Goal: Check status: Check status

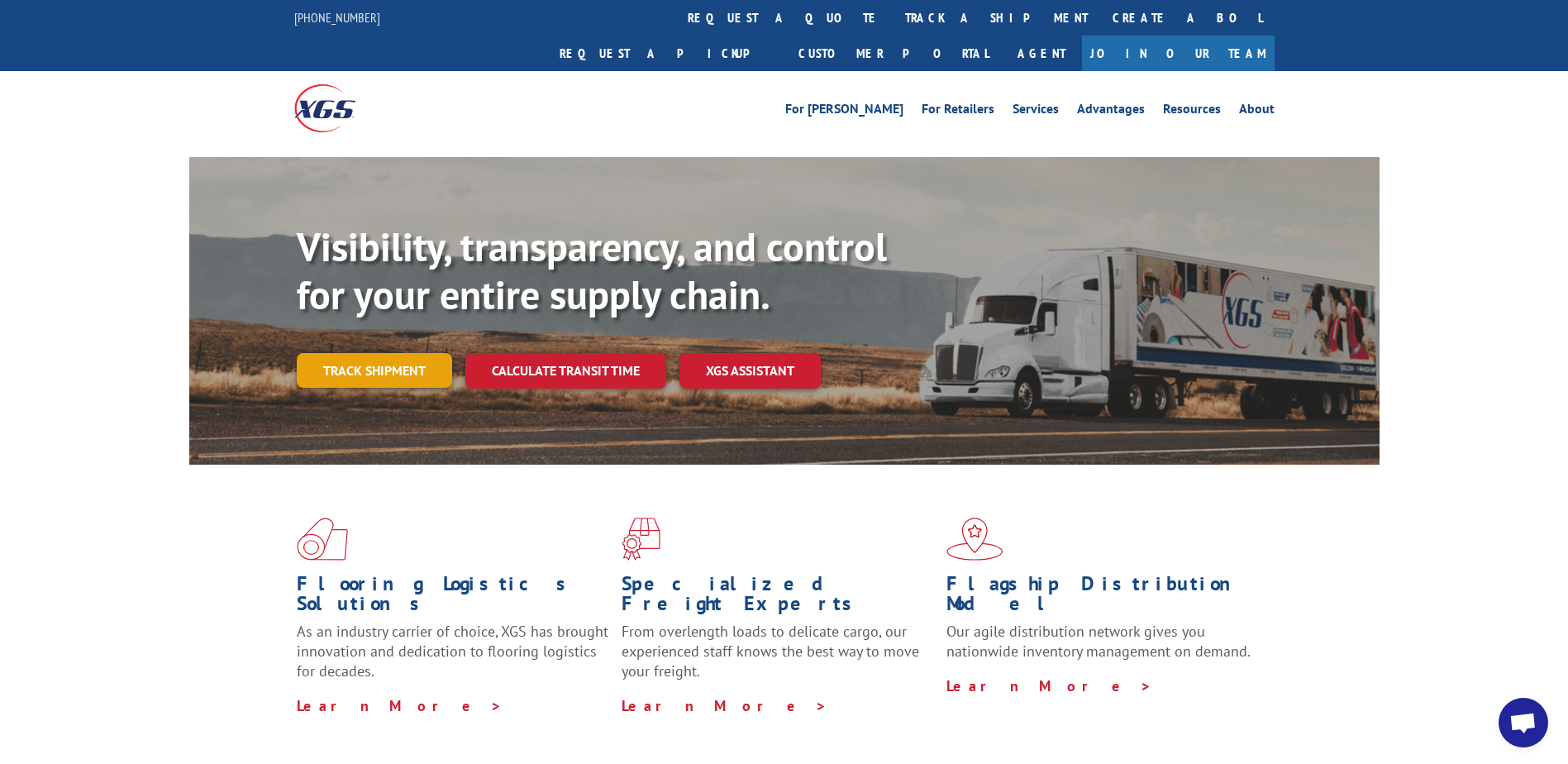
click at [340, 353] on link "Track shipment" at bounding box center [374, 370] width 156 height 34
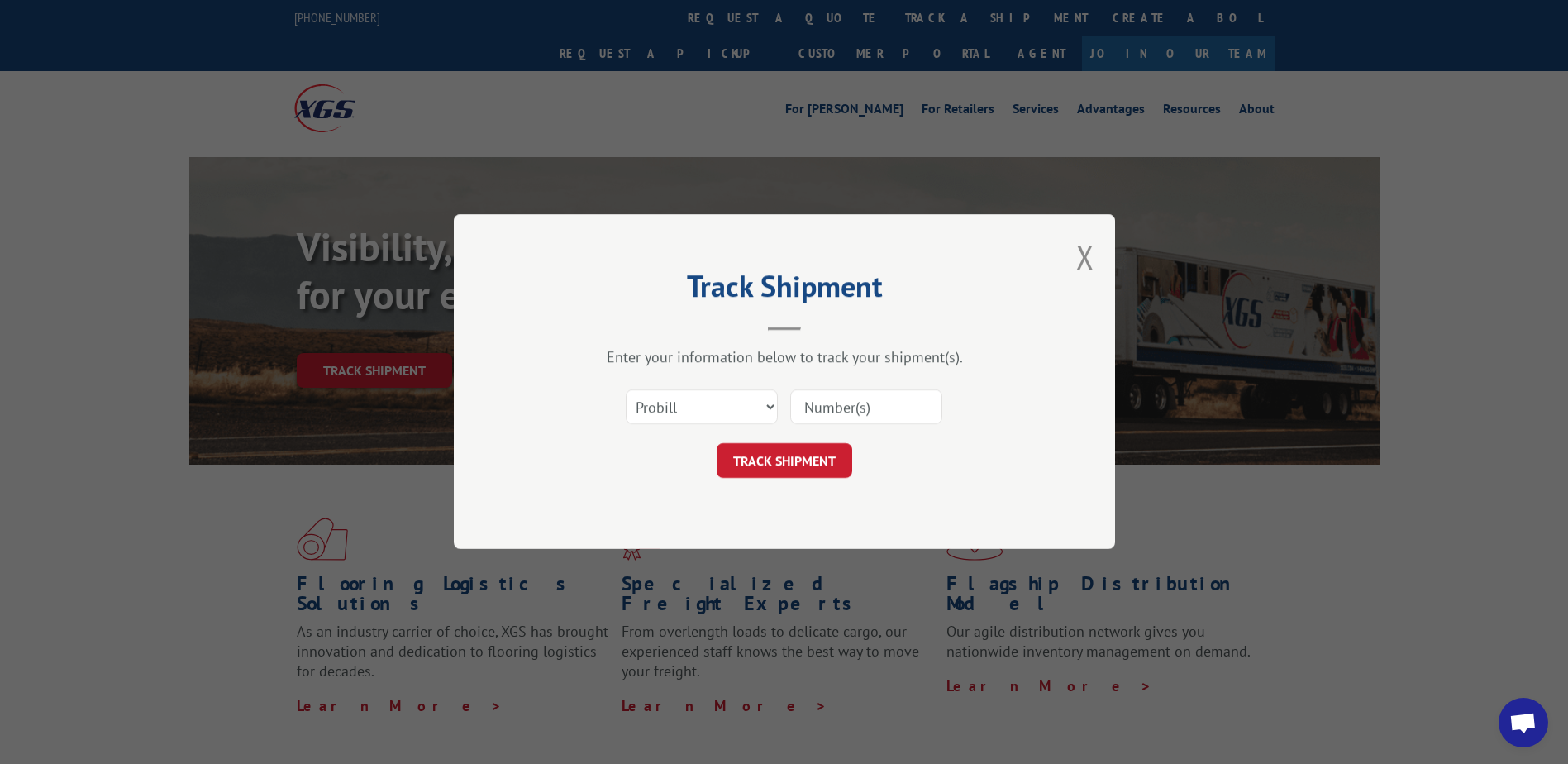
click at [852, 406] on input at bounding box center [866, 407] width 152 height 34
paste input "646278"
type input "646278"
click at [812, 452] on button "TRACK SHIPMENT" at bounding box center [785, 461] width 136 height 34
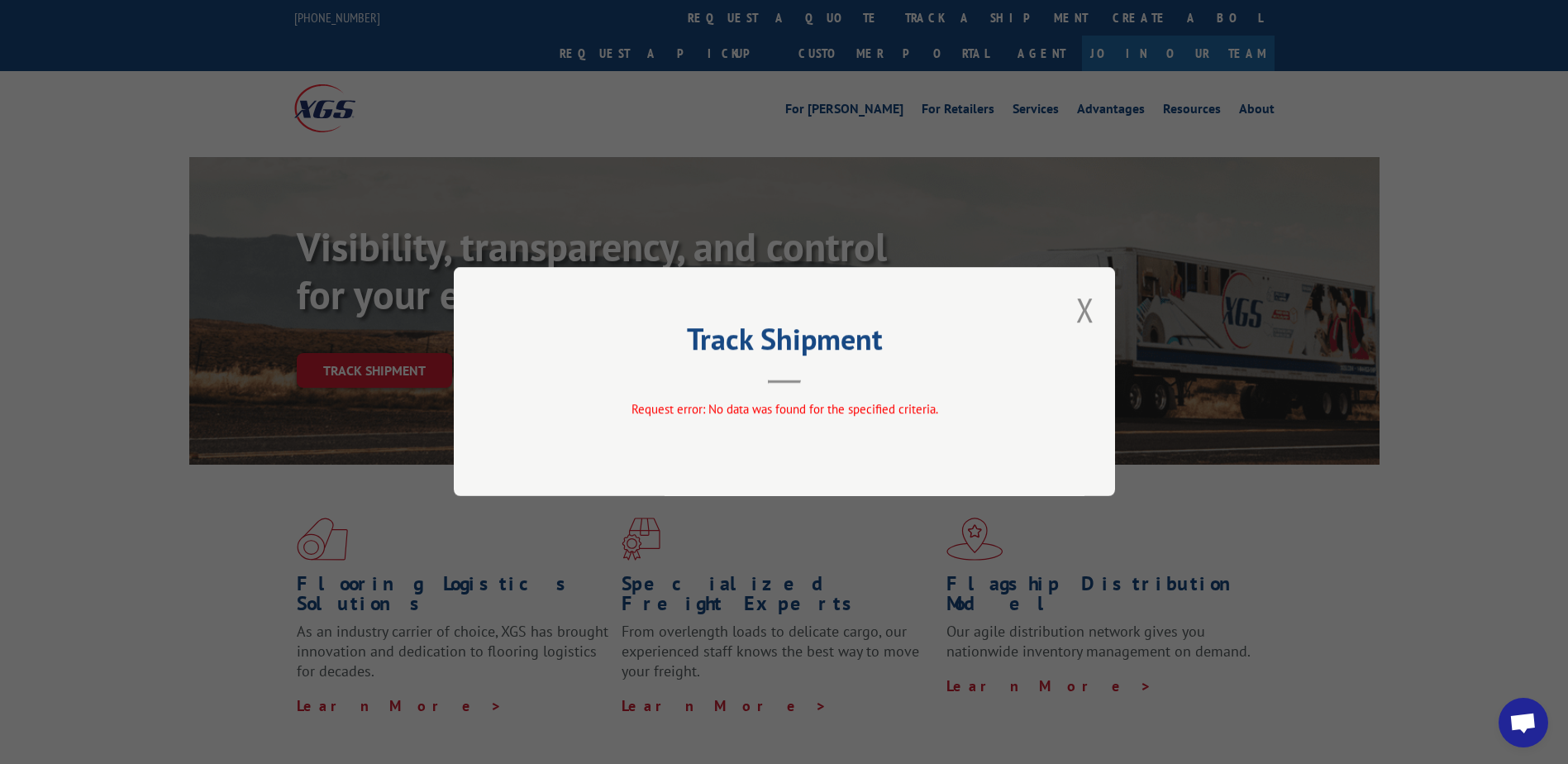
click at [1081, 315] on button "Close modal" at bounding box center [1085, 309] width 18 height 44
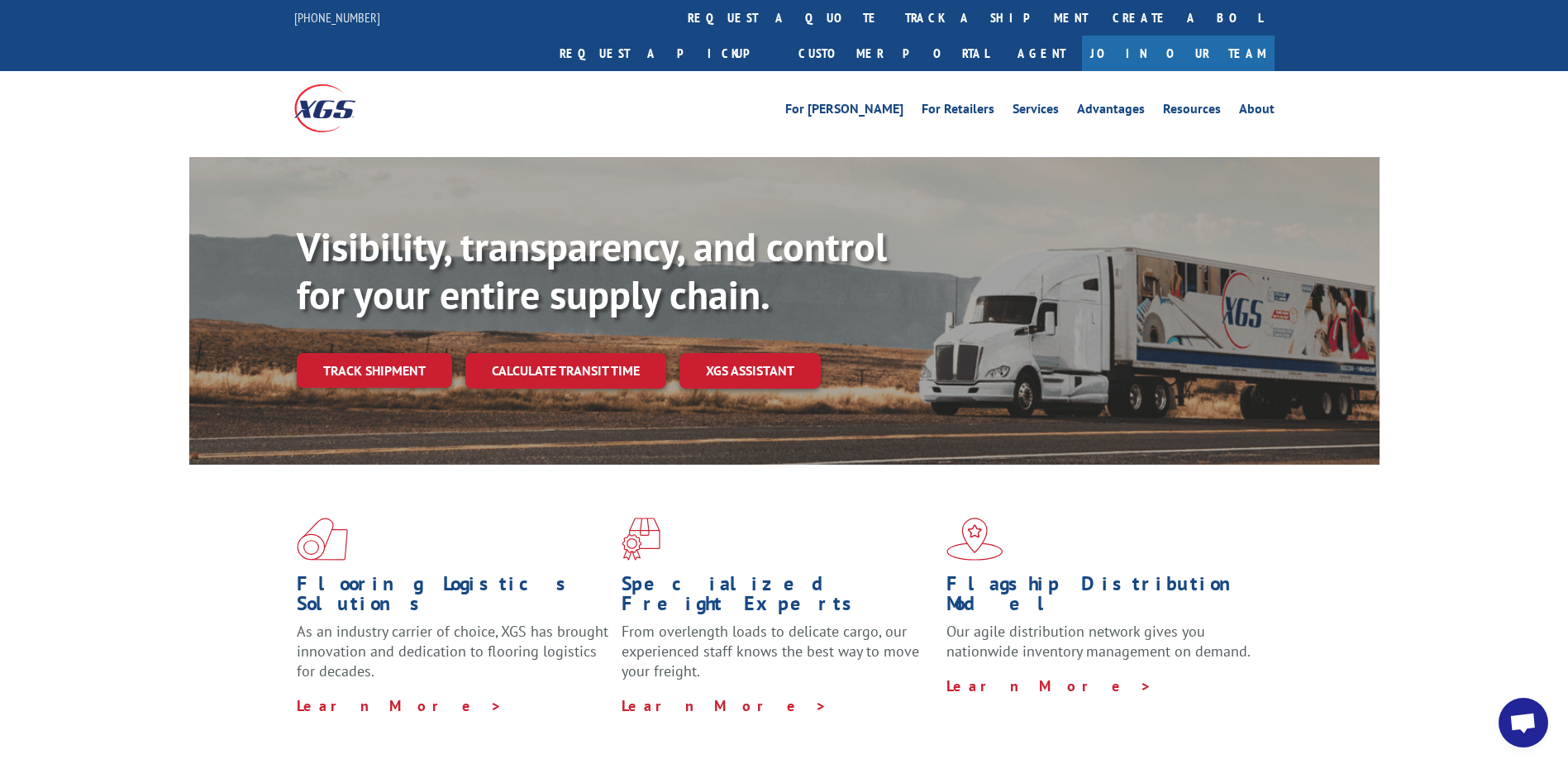
click at [380, 353] on link "Track shipment" at bounding box center [374, 370] width 156 height 34
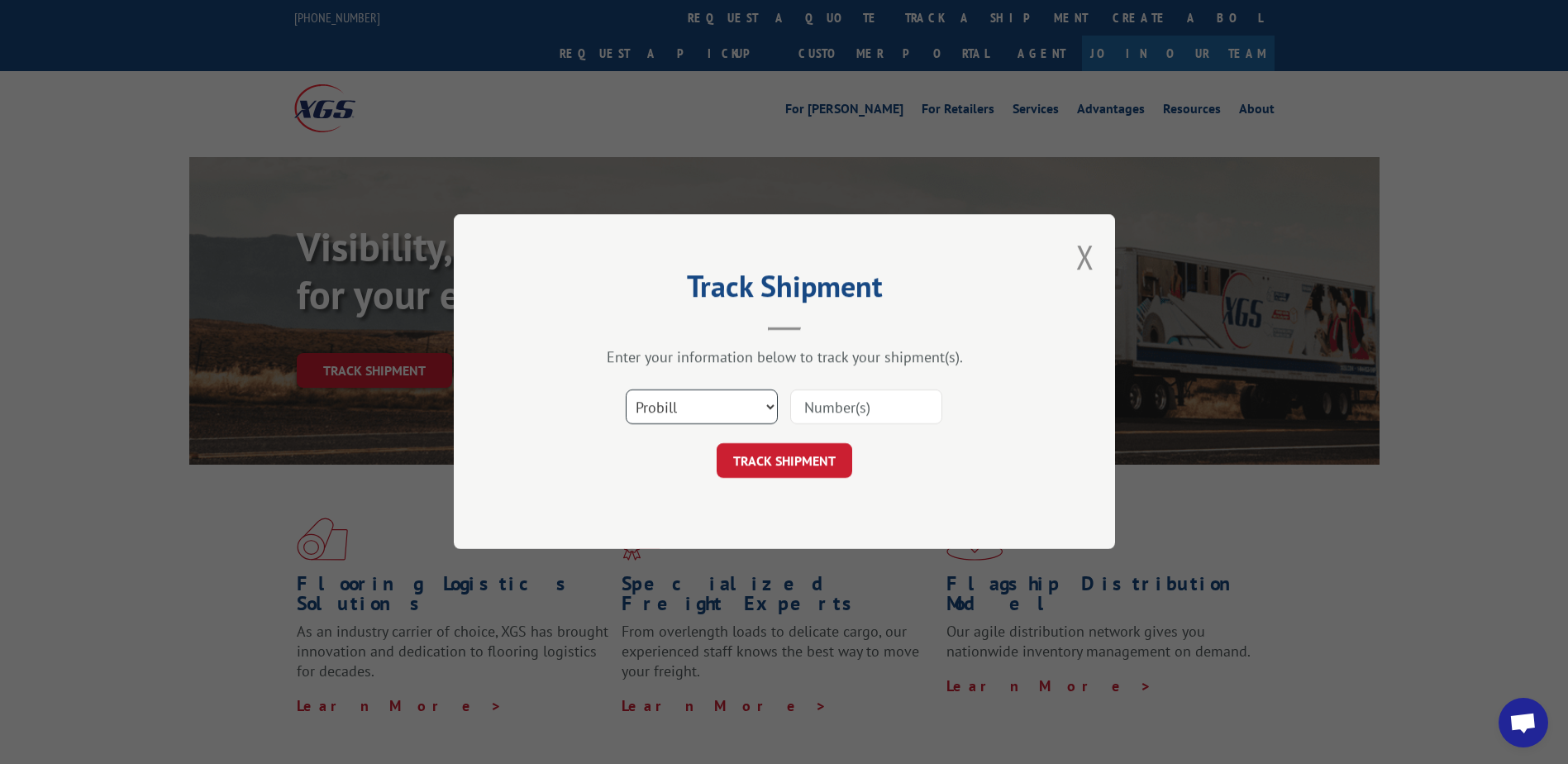
click at [746, 413] on select "Select category... Probill BOL PO" at bounding box center [701, 407] width 152 height 34
select select "bol"
click at [626, 390] on select "Select category... Probill BOL PO" at bounding box center [701, 407] width 152 height 34
click at [830, 408] on input at bounding box center [866, 407] width 152 height 34
paste input "646278"
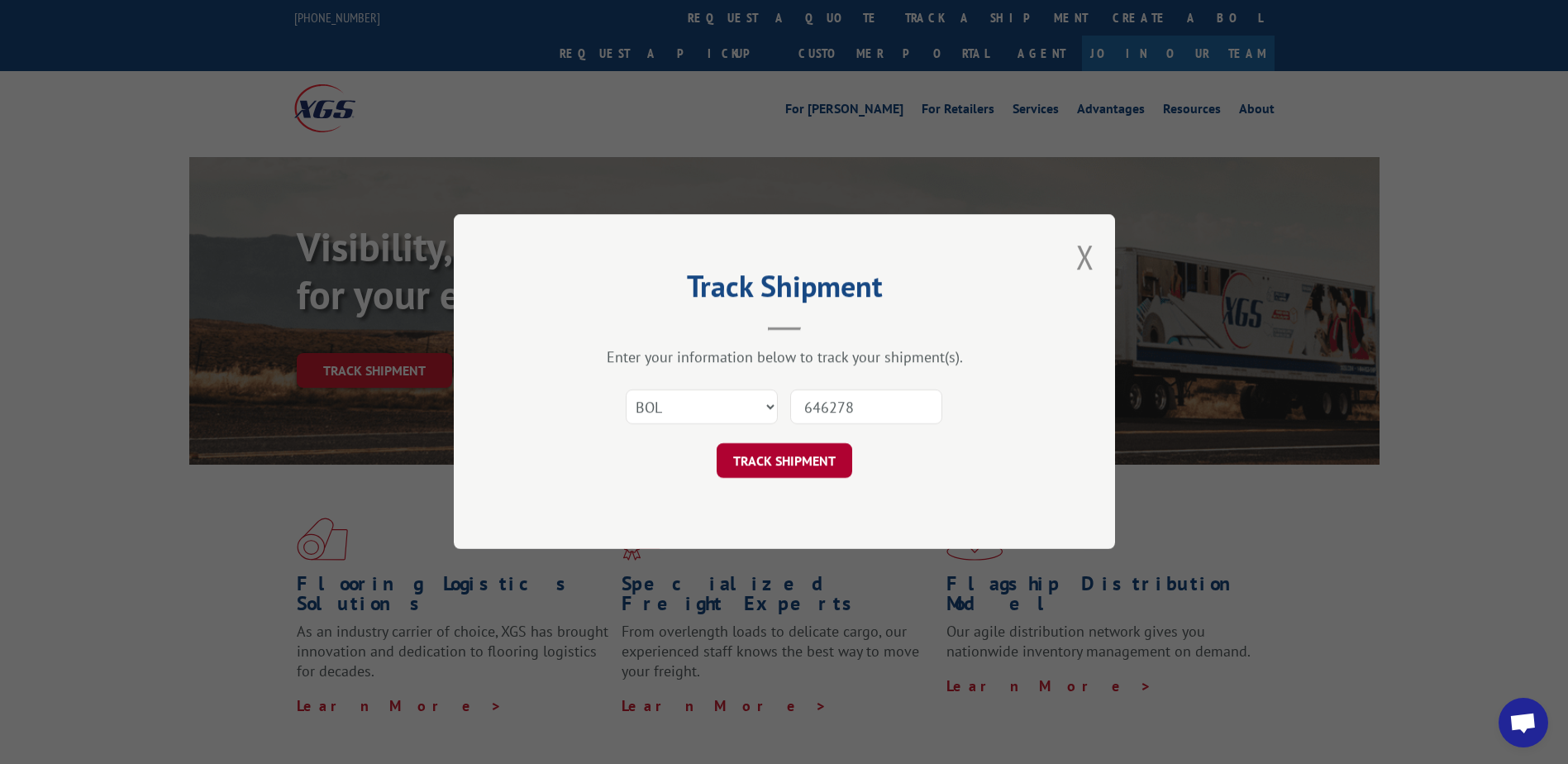
type input "646278"
click at [780, 458] on button "TRACK SHIPMENT" at bounding box center [785, 461] width 136 height 34
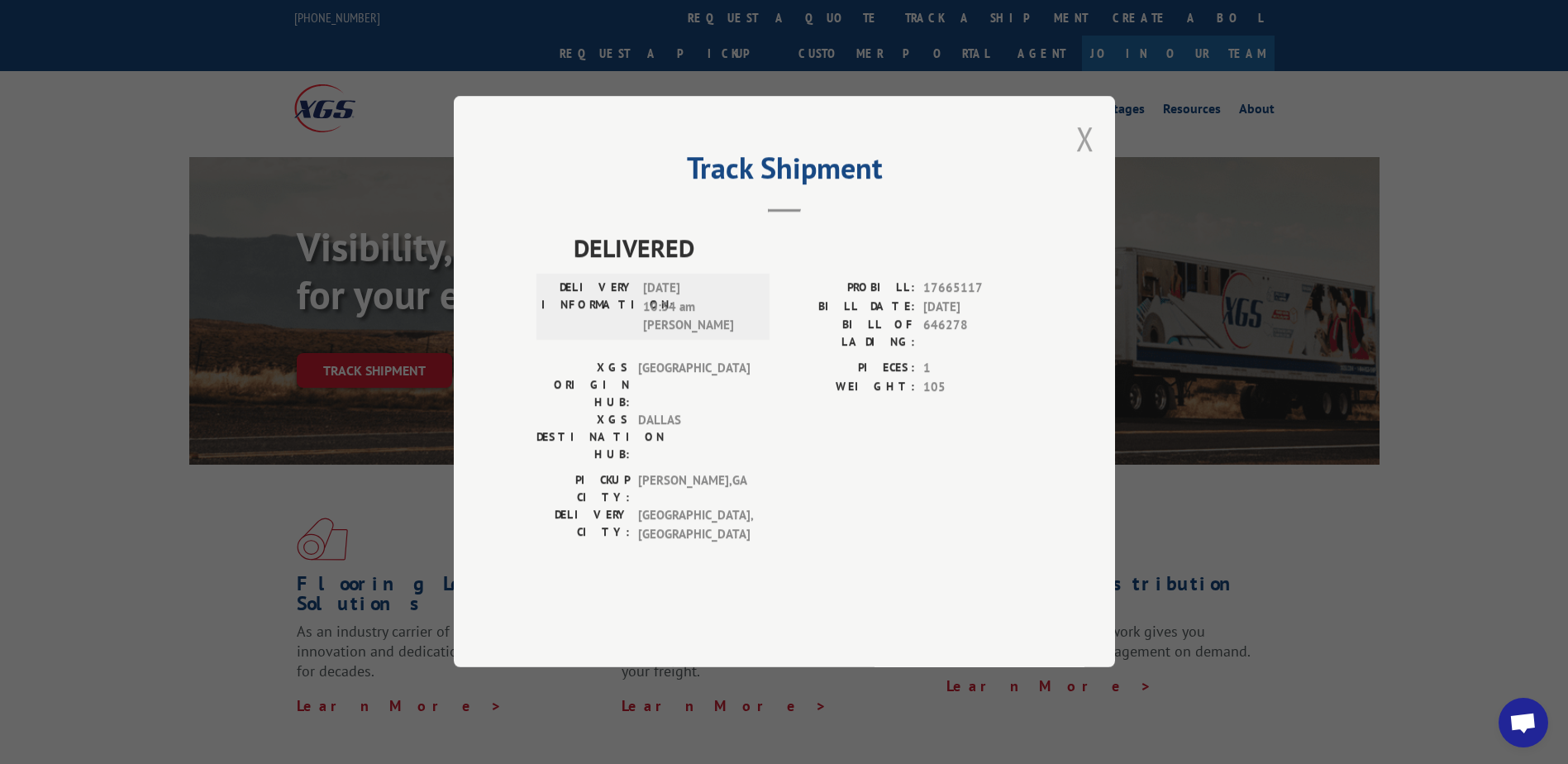
click at [1084, 161] on button "Close modal" at bounding box center [1085, 138] width 18 height 44
